Goal: Task Accomplishment & Management: Manage account settings

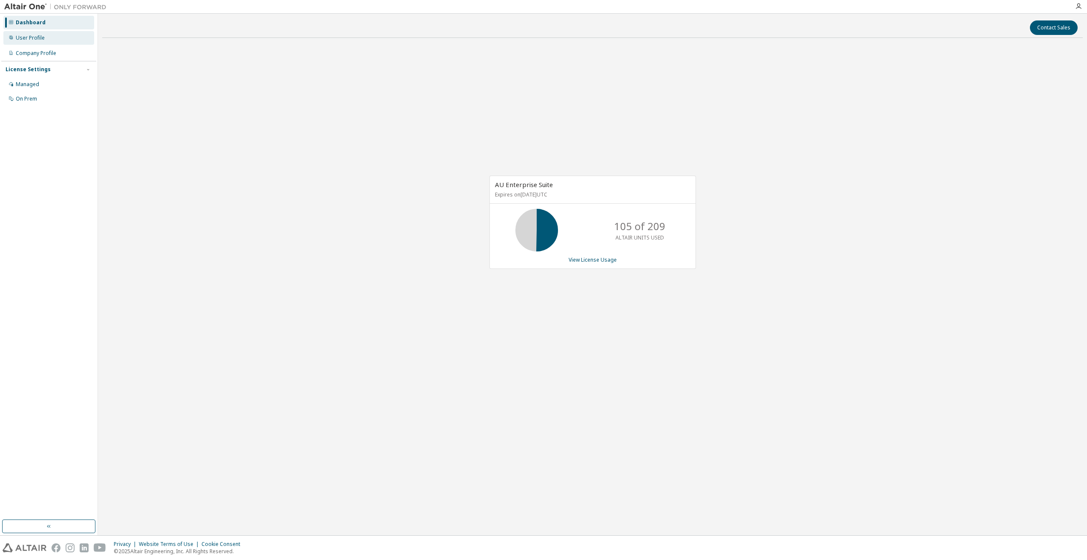
click at [32, 38] on div "User Profile" at bounding box center [30, 38] width 29 height 7
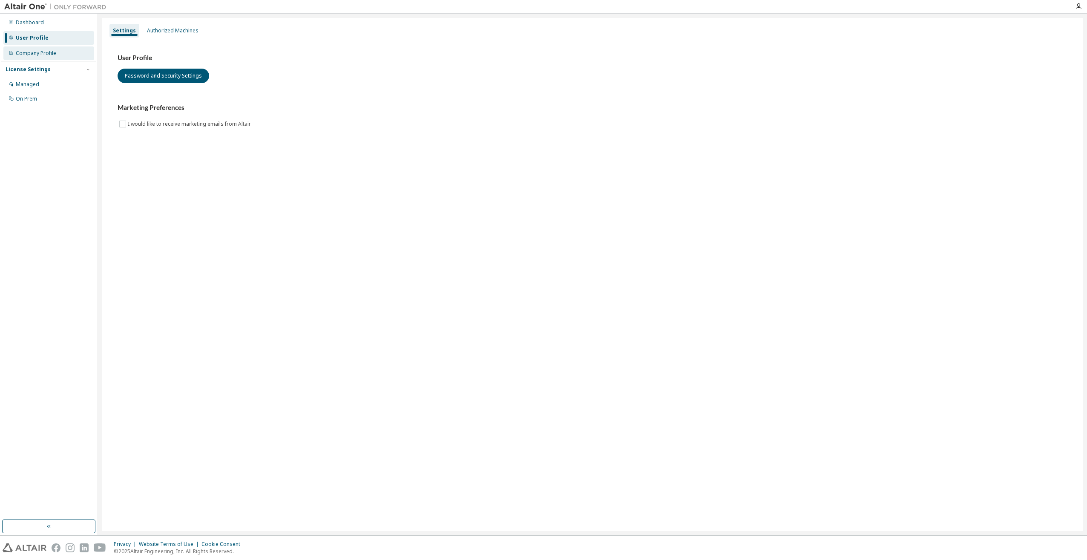
click at [30, 53] on div "Company Profile" at bounding box center [36, 53] width 40 height 7
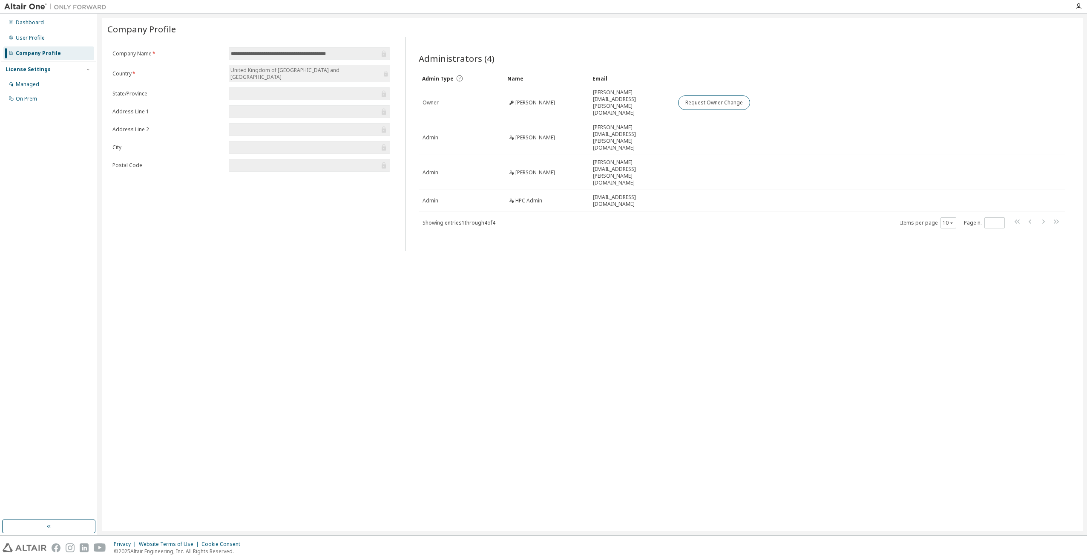
click at [26, 70] on div "License Settings" at bounding box center [28, 69] width 45 height 7
click at [22, 72] on div "License Settings" at bounding box center [28, 69] width 45 height 7
click at [22, 83] on div "Managed" at bounding box center [27, 84] width 23 height 7
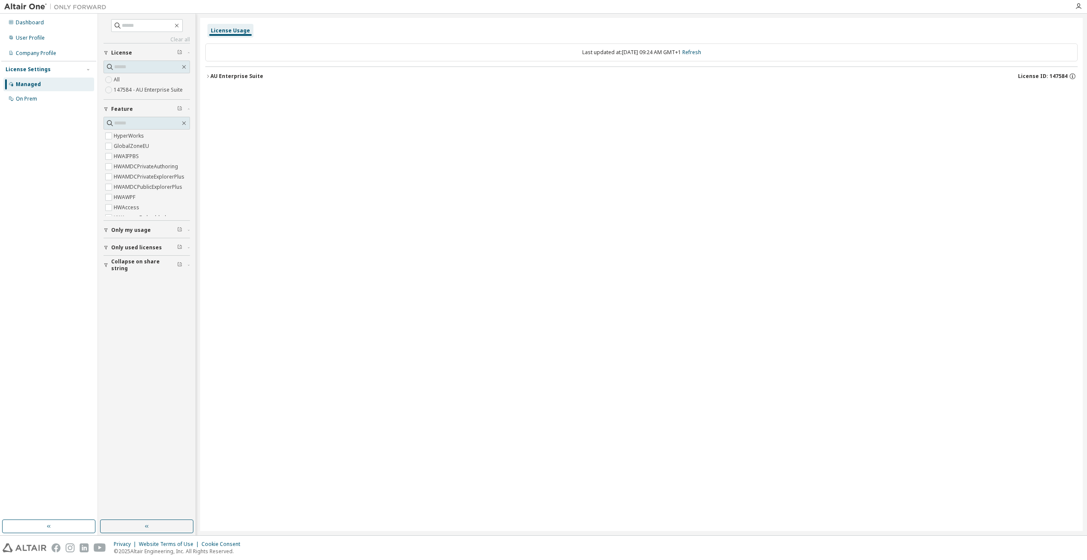
click at [119, 247] on span "Only used licenses" at bounding box center [136, 247] width 51 height 7
click at [117, 258] on label "Yes" at bounding box center [119, 260] width 10 height 10
click at [130, 240] on span "Collapse on share string" at bounding box center [144, 241] width 66 height 14
click at [118, 254] on label "Yes" at bounding box center [119, 254] width 10 height 10
click at [208, 75] on icon "button" at bounding box center [207, 76] width 5 height 5
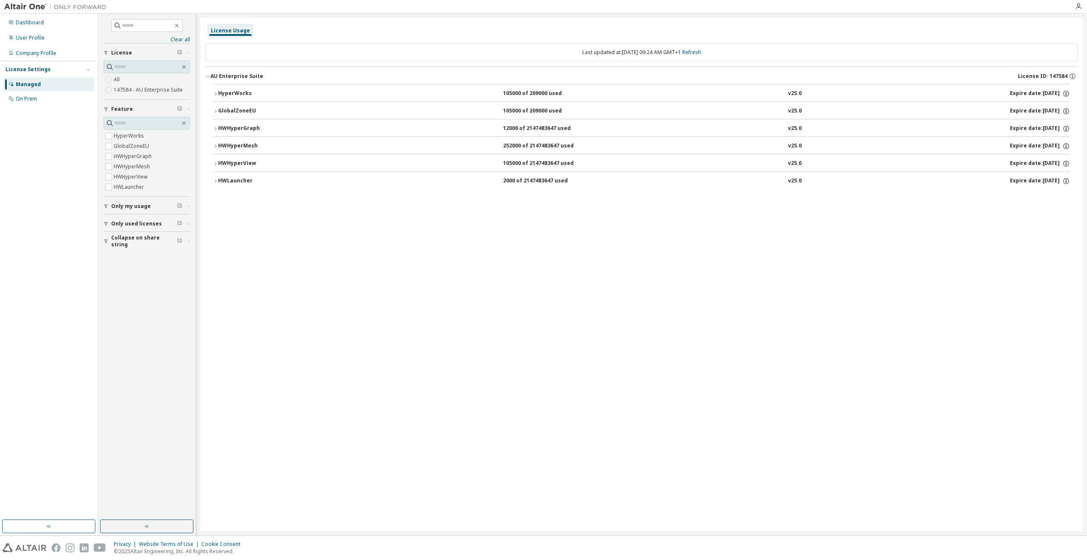
click at [654, 356] on div "License Usage Last updated at: Tue 2025-09-09 09:24 AM GMT+1 Refresh AU Enterpr…" at bounding box center [641, 274] width 883 height 513
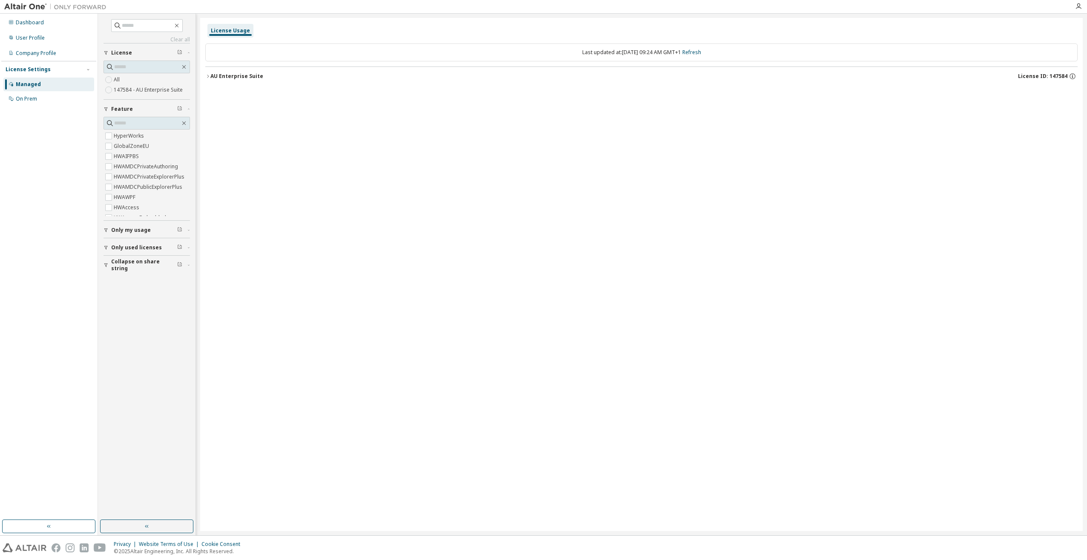
click at [208, 75] on icon "button" at bounding box center [207, 76] width 5 height 5
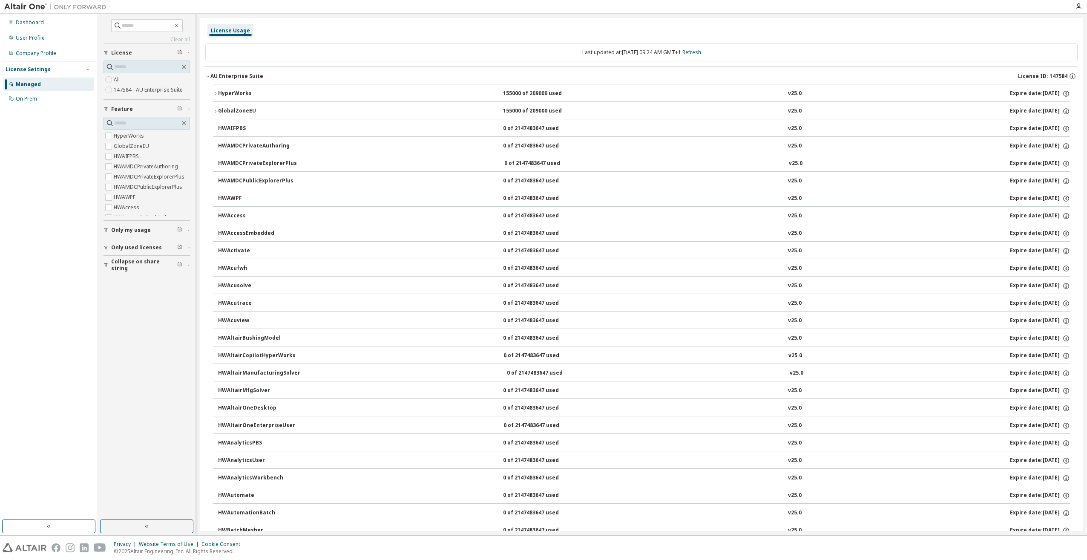
click at [106, 245] on icon "button" at bounding box center [106, 247] width 5 height 5
click at [120, 262] on label "Yes" at bounding box center [119, 260] width 10 height 10
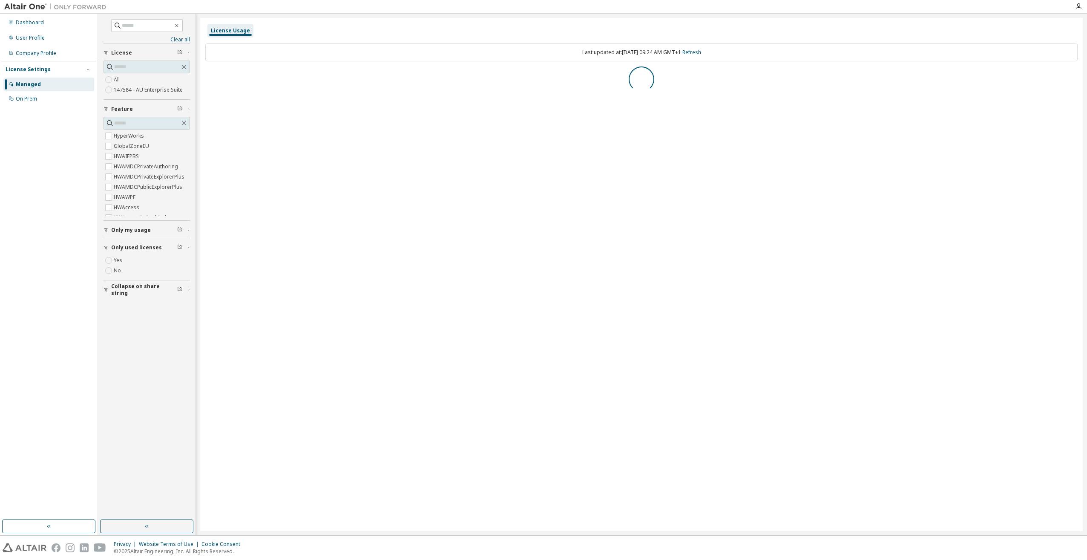
click at [121, 286] on span "Collapse on share string" at bounding box center [144, 290] width 66 height 14
click at [121, 303] on div "Clear all Collapse on share string Only used licenses Only my usage Feature Hyp…" at bounding box center [146, 267] width 95 height 504
click at [119, 248] on span "Collapse on share string" at bounding box center [144, 252] width 66 height 14
click at [117, 265] on label "Yes" at bounding box center [119, 264] width 10 height 10
click at [207, 78] on icon "button" at bounding box center [207, 76] width 5 height 5
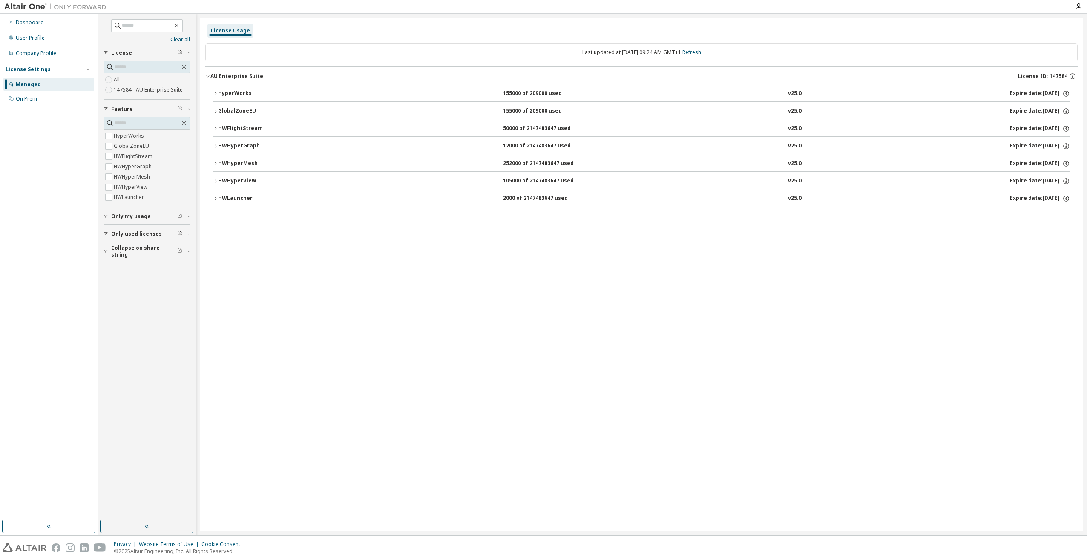
click at [216, 128] on icon "button" at bounding box center [215, 128] width 5 height 5
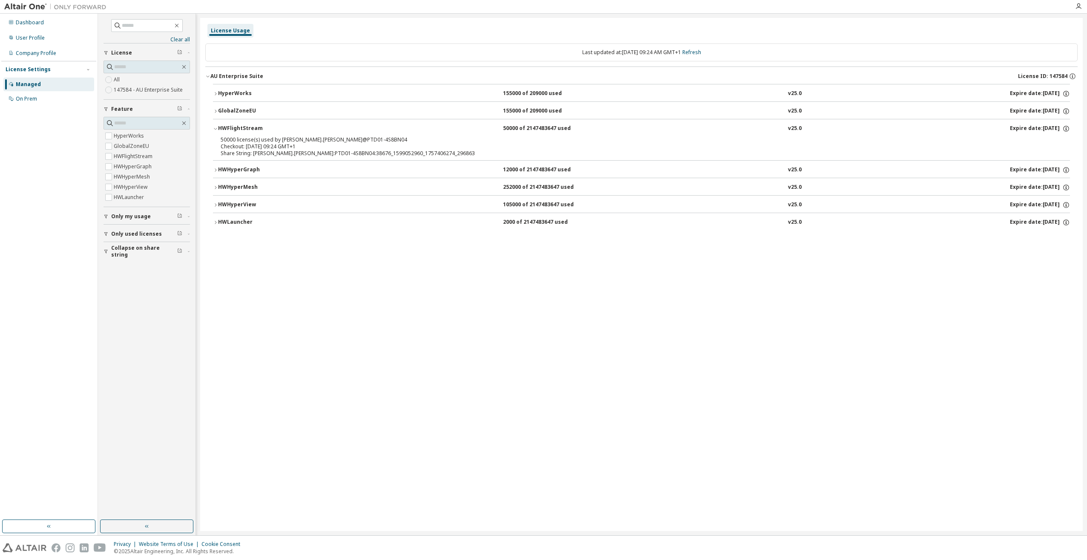
click at [216, 128] on icon "button" at bounding box center [215, 128] width 5 height 5
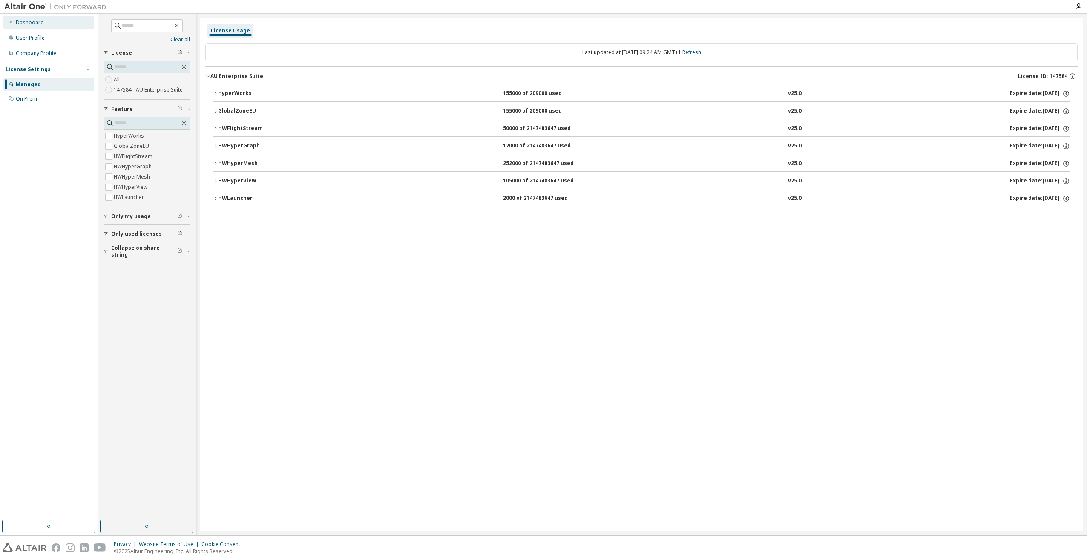
click at [17, 23] on div "Dashboard" at bounding box center [30, 22] width 28 height 7
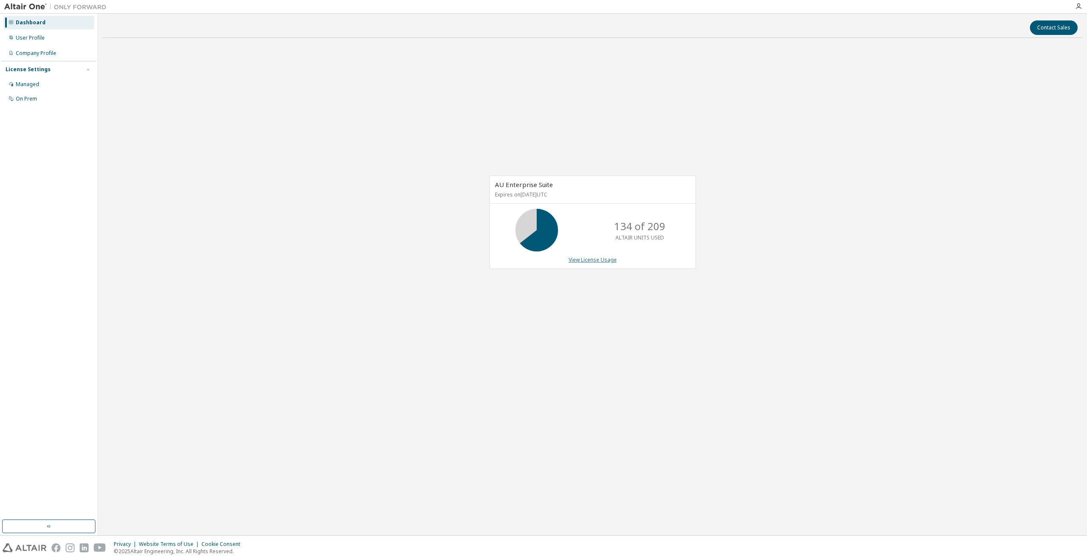
click at [599, 260] on link "View License Usage" at bounding box center [593, 259] width 48 height 7
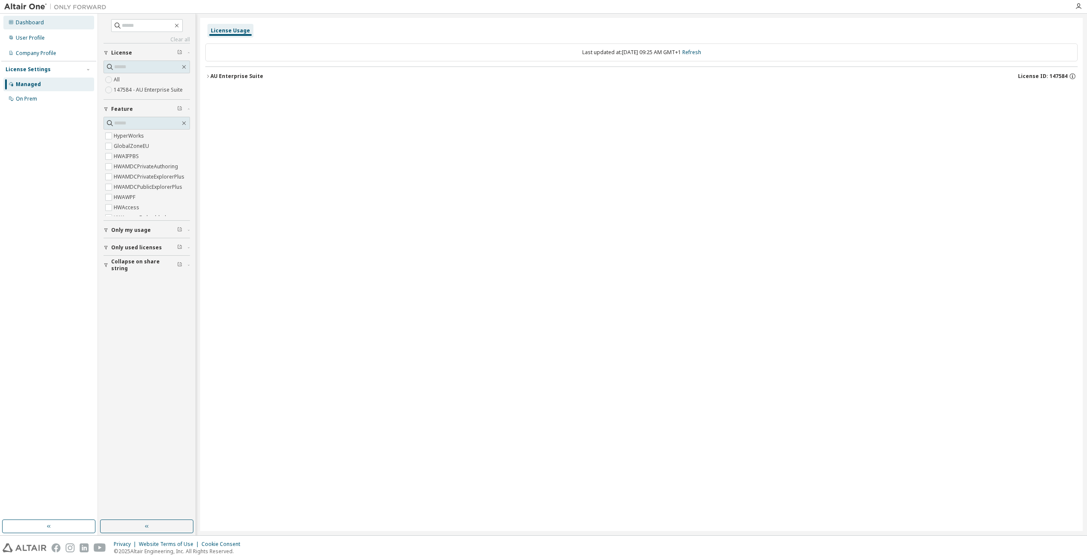
click at [30, 25] on div "Dashboard" at bounding box center [30, 22] width 28 height 7
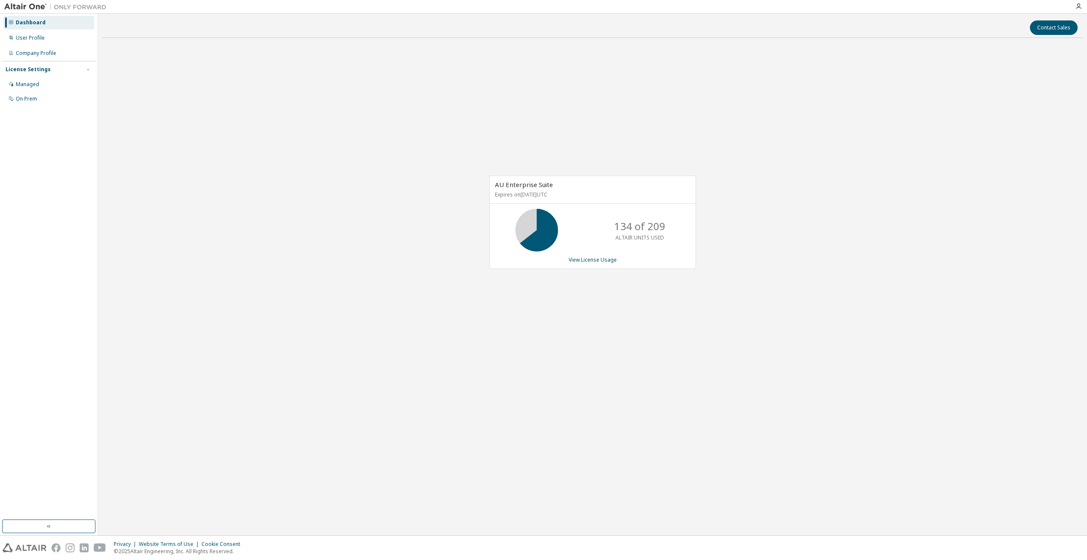
click at [531, 371] on div "AU Enterprise Suite Expires on July 15, 2026 UTC 134 of 209 ALTAIR UNITS USED V…" at bounding box center [592, 227] width 981 height 364
